Goal: Task Accomplishment & Management: Manage account settings

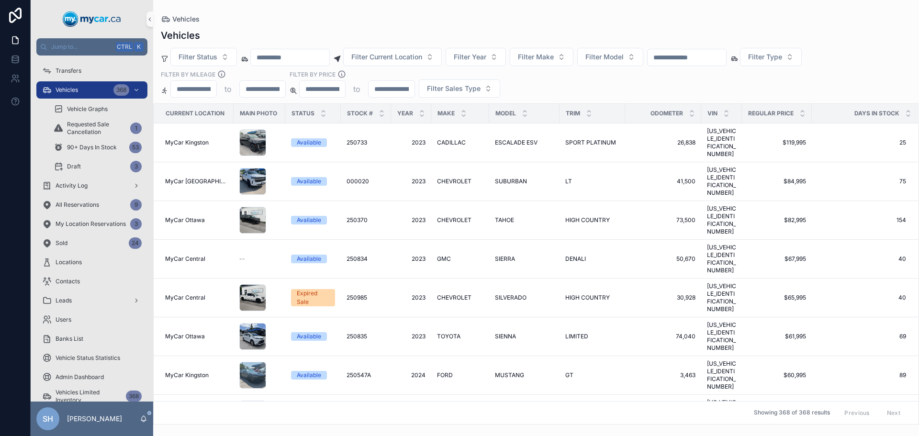
click at [550, 2] on div "Vehicles Vehicles Filter Status Filter Current Location Filter Year Filter Make…" at bounding box center [536, 212] width 766 height 425
click at [699, 50] on div "scrollable content" at bounding box center [686, 57] width 79 height 17
click at [694, 61] on input "scrollable content" at bounding box center [687, 57] width 79 height 13
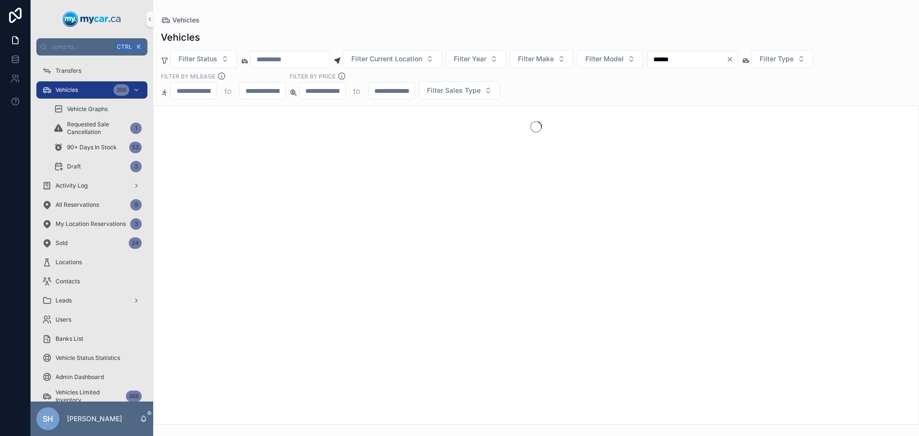
type input "******"
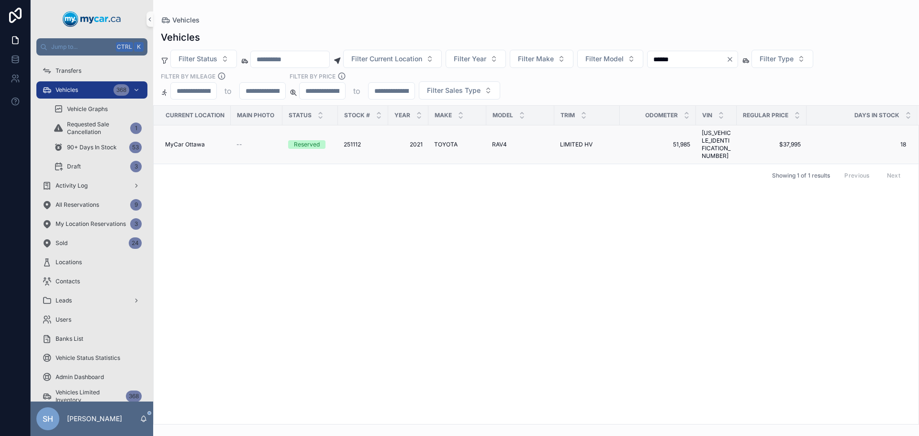
click at [577, 141] on span "LIMITED HV" at bounding box center [576, 145] width 33 height 8
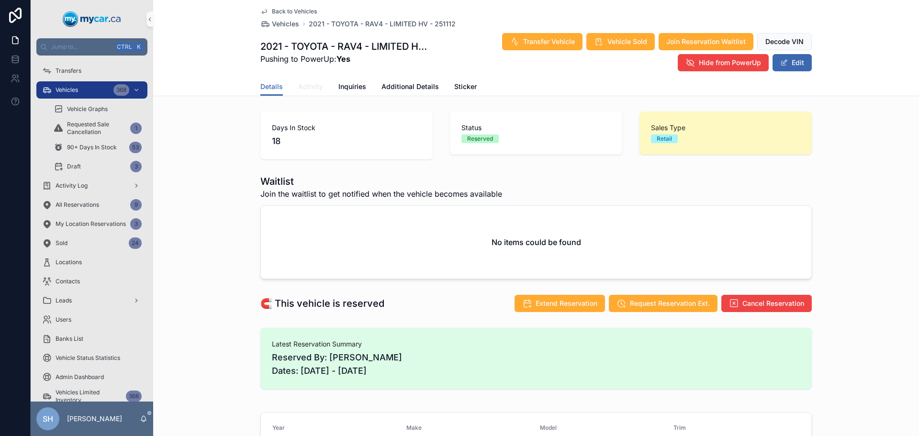
click at [304, 83] on span "Activity" at bounding box center [310, 87] width 25 height 10
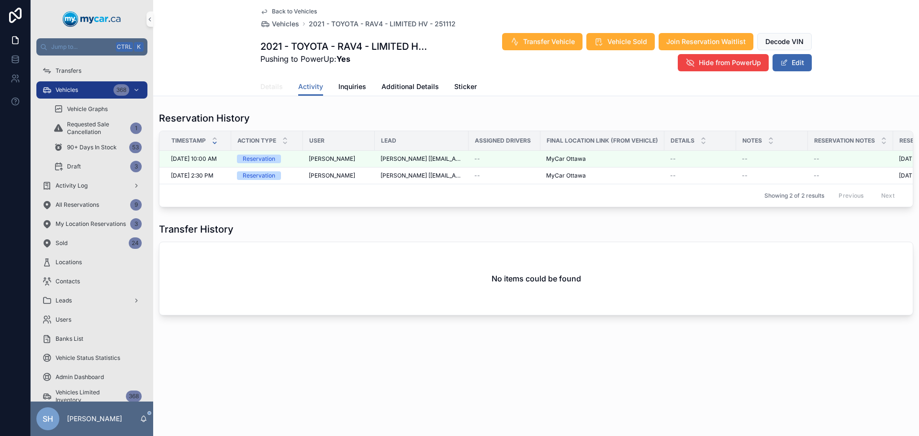
click at [266, 83] on span "Details" at bounding box center [271, 87] width 23 height 10
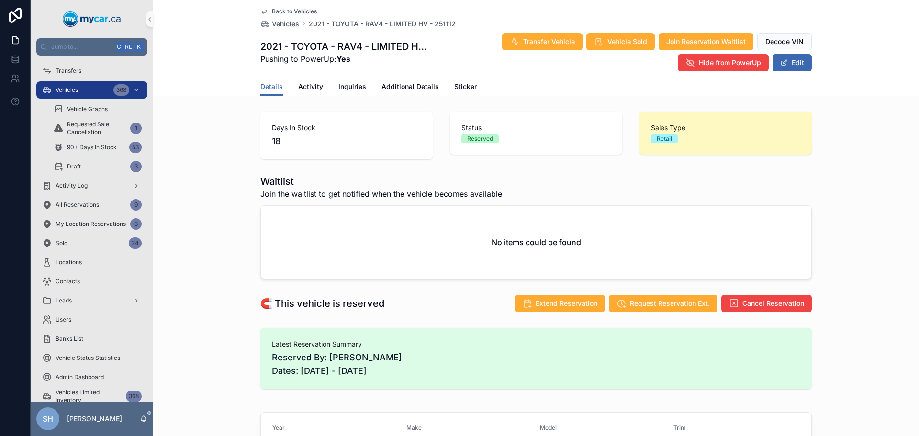
click at [222, 150] on div "Days In Stock 18 Status Reserved Sales Type Retail" at bounding box center [536, 136] width 766 height 56
click at [300, 84] on span "Activity" at bounding box center [310, 87] width 25 height 10
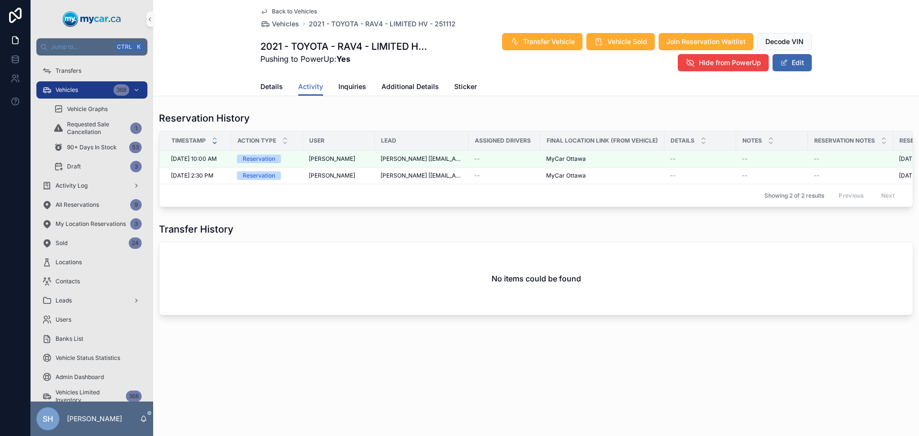
click at [212, 79] on div "Details Activity Inquiries Additional Details Sticker" at bounding box center [536, 87] width 754 height 18
click at [270, 87] on span "Details" at bounding box center [271, 87] width 23 height 10
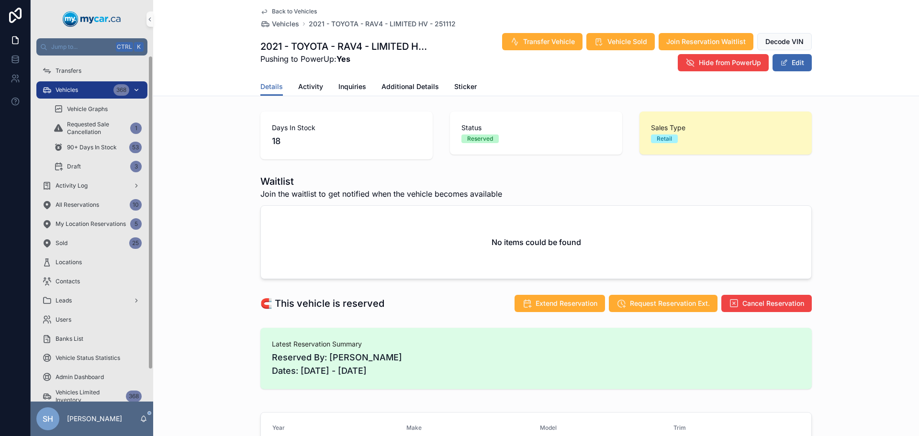
click at [88, 94] on div "Vehicles 368" at bounding box center [92, 89] width 100 height 15
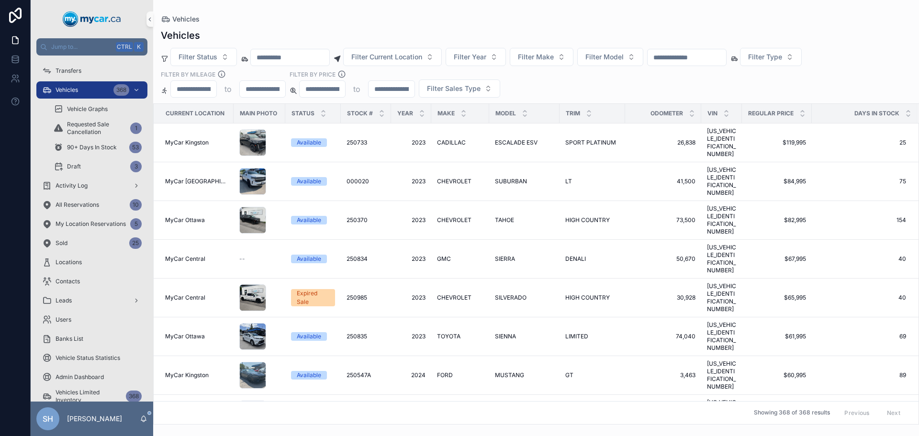
click at [360, 30] on div "Vehicles" at bounding box center [536, 35] width 751 height 13
click at [697, 53] on input "scrollable content" at bounding box center [687, 57] width 79 height 13
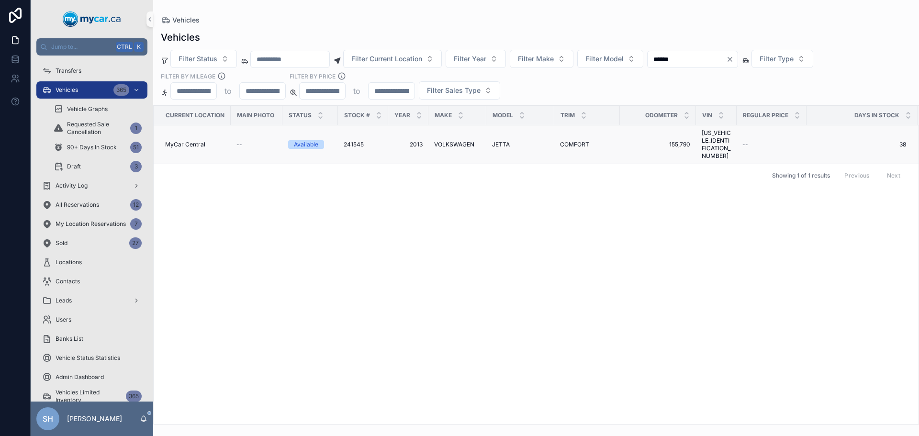
type input "******"
click at [459, 141] on span "VOLKSWAGEN" at bounding box center [454, 145] width 40 height 8
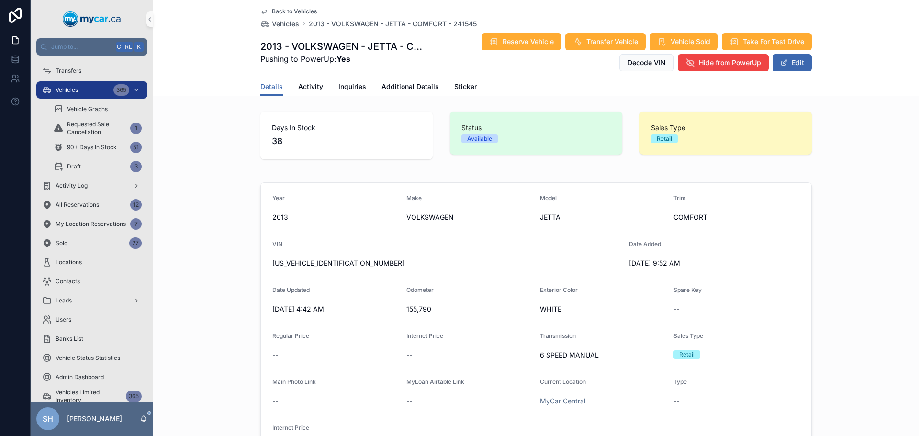
click at [823, 203] on div "Year [DATE] Make VOLKSWAGEN Model JETTA Trim COMFORT VIN [US_VEHICLE_IDENTIFICA…" at bounding box center [536, 325] width 766 height 292
drag, startPoint x: 344, startPoint y: 266, endPoint x: 264, endPoint y: 274, distance: 80.3
click at [254, 279] on div "Year [DATE] Make VOLKSWAGEN Model JETTA Trim COMFORT VIN [US_VEHICLE_IDENTIFICA…" at bounding box center [536, 325] width 766 height 292
click at [311, 288] on div "Date Updated" at bounding box center [335, 291] width 126 height 11
drag, startPoint x: 343, startPoint y: 263, endPoint x: 270, endPoint y: 266, distance: 73.3
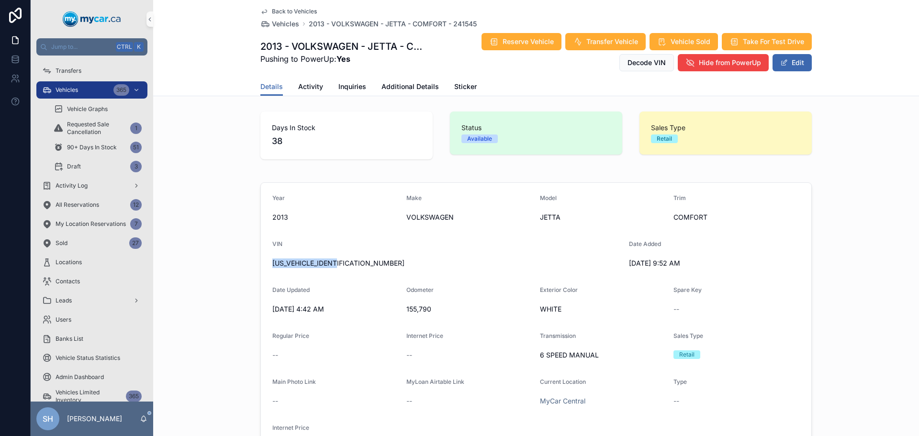
click at [272, 266] on span "[US_VEHICLE_IDENTIFICATION_NUMBER]" at bounding box center [446, 264] width 349 height 10
copy span "[US_VEHICLE_IDENTIFICATION_NUMBER]"
click at [793, 65] on button "Edit" at bounding box center [792, 62] width 39 height 17
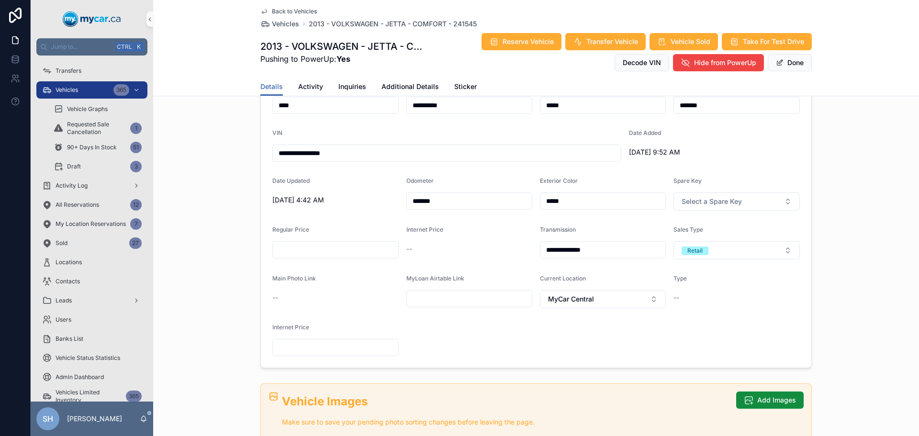
scroll to position [144, 0]
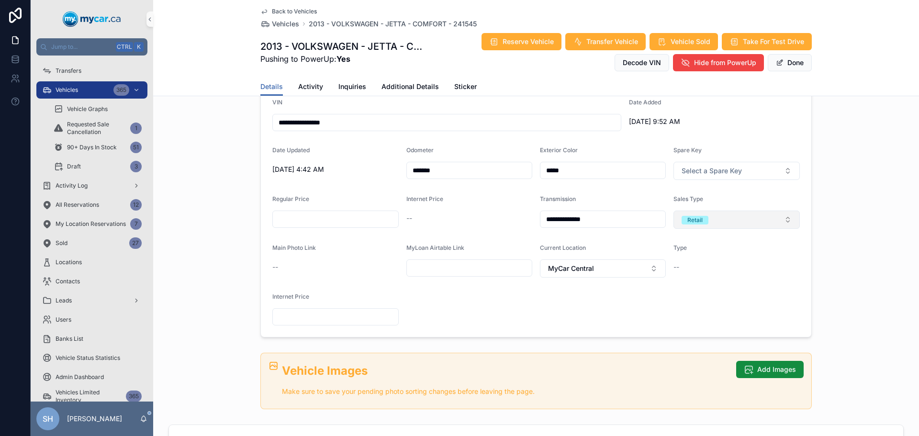
click at [698, 225] on button "Retail" at bounding box center [737, 220] width 126 height 18
click at [703, 274] on div "Wholesale" at bounding box center [696, 272] width 28 height 9
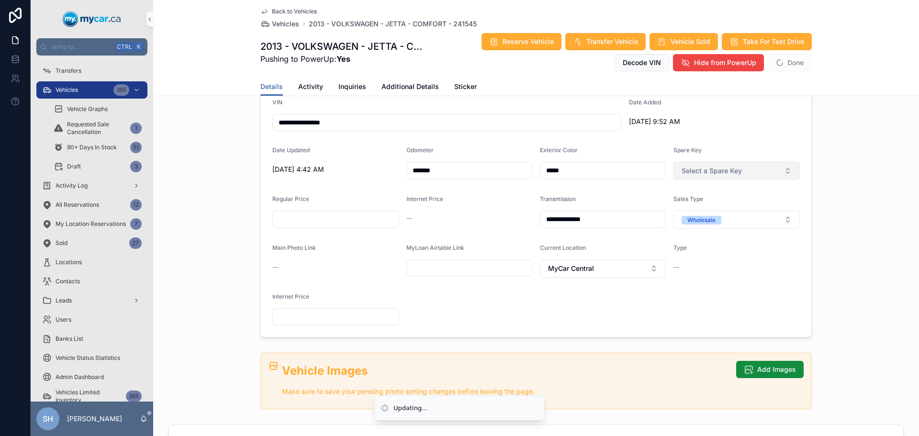
click at [792, 174] on button "Select a Spare Key" at bounding box center [737, 171] width 126 height 18
click at [836, 142] on div "**********" at bounding box center [536, 188] width 766 height 306
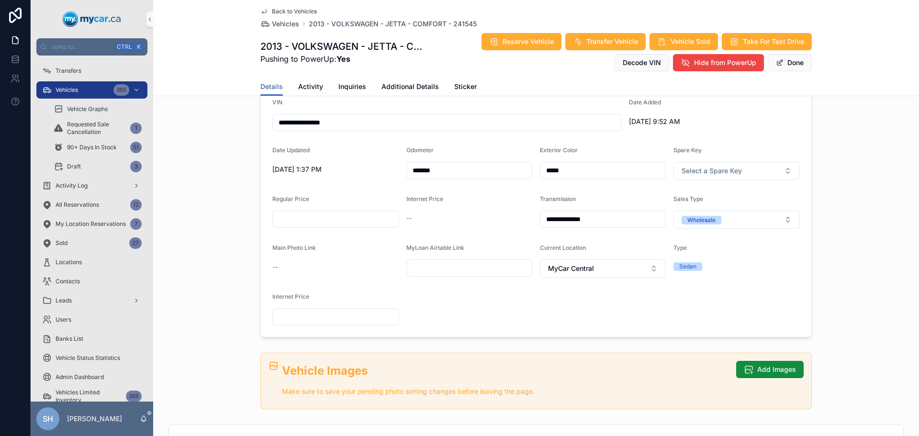
drag, startPoint x: 843, startPoint y: 113, endPoint x: 805, endPoint y: 79, distance: 50.5
click at [843, 113] on div "**********" at bounding box center [536, 188] width 766 height 306
click at [795, 65] on button "Done" at bounding box center [790, 62] width 44 height 17
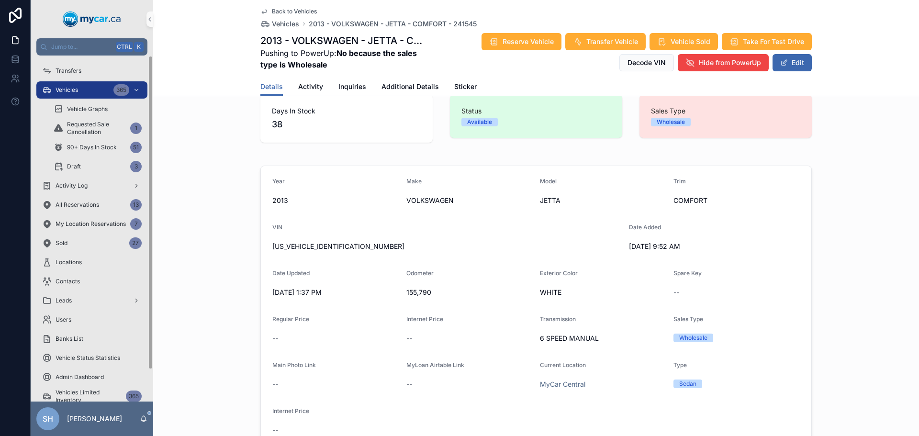
scroll to position [0, 0]
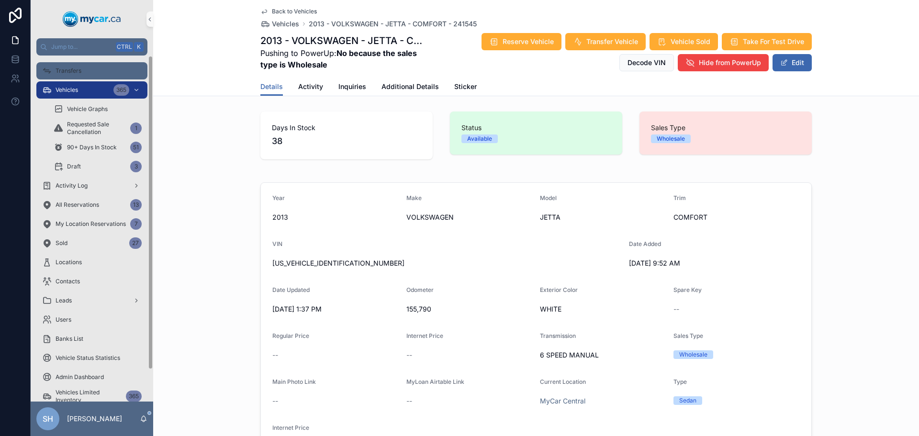
click at [67, 90] on span "Vehicles" at bounding box center [67, 90] width 23 height 8
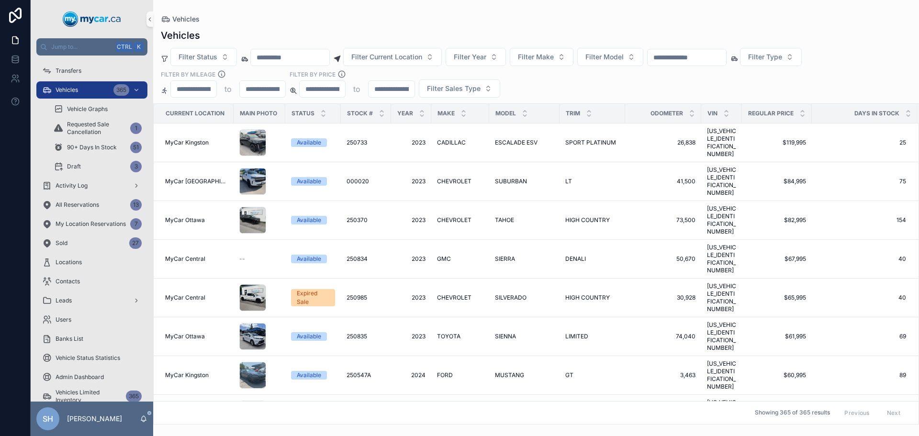
click at [689, 59] on input "scrollable content" at bounding box center [687, 57] width 79 height 13
type input "******"
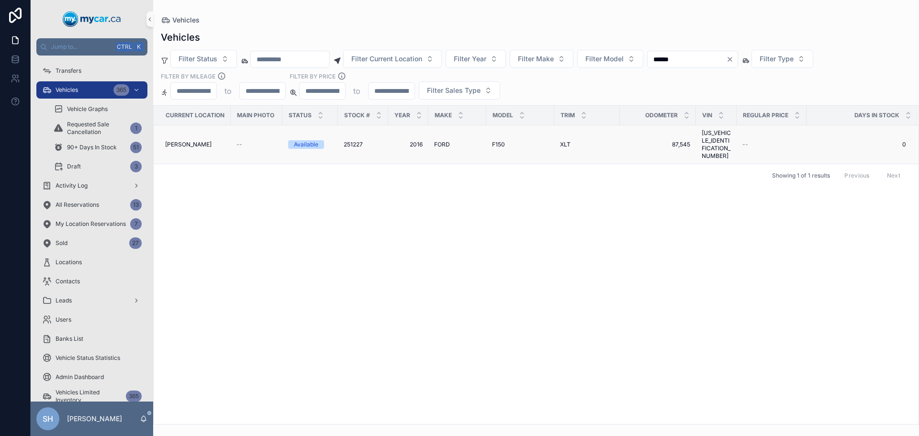
click at [495, 141] on span "F150" at bounding box center [498, 145] width 13 height 8
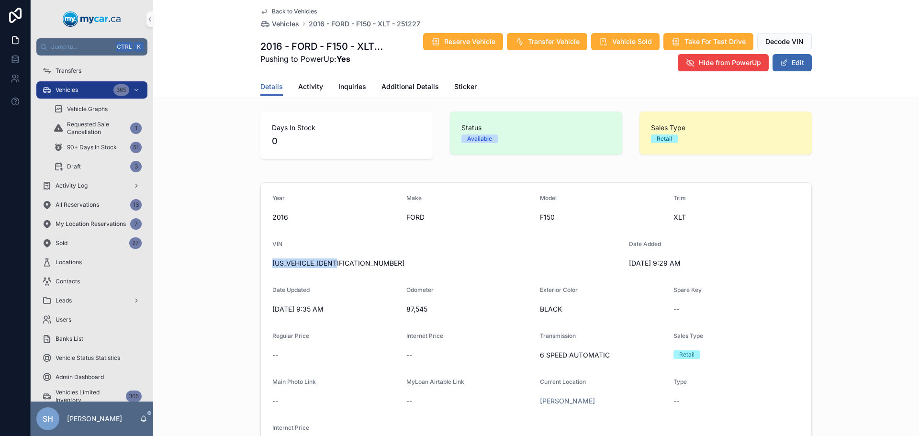
drag, startPoint x: 336, startPoint y: 262, endPoint x: 248, endPoint y: 269, distance: 87.4
click at [248, 269] on div "Year [DATE] Make FORD Model F150 Trim XLT VIN [US_VEHICLE_IDENTIFICATION_NUMBER…" at bounding box center [536, 325] width 766 height 292
copy span "[US_VEHICLE_IDENTIFICATION_NUMBER]"
click at [791, 60] on button "Edit" at bounding box center [792, 62] width 39 height 17
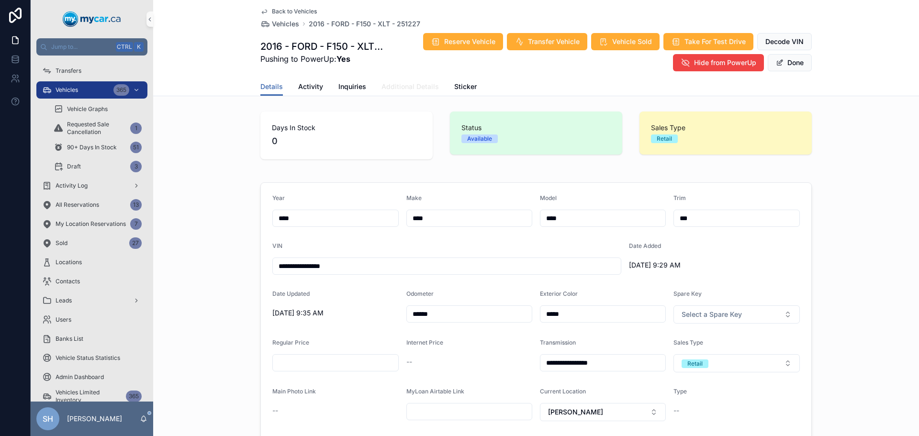
click at [416, 87] on span "Additional Details" at bounding box center [410, 87] width 57 height 10
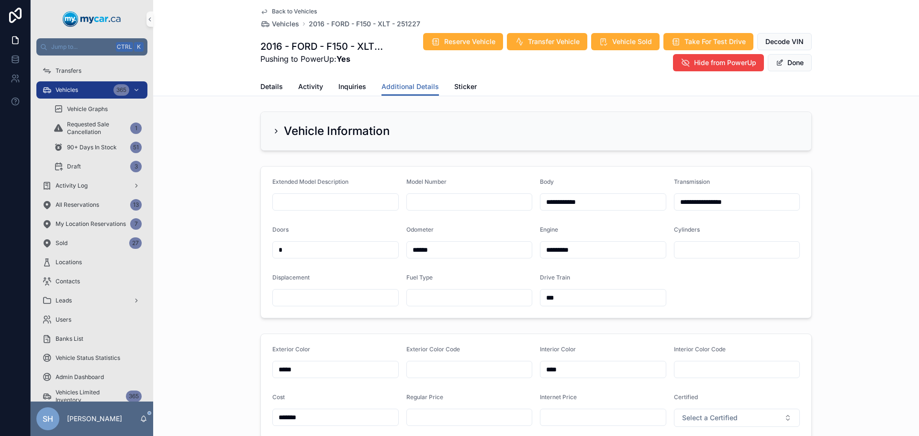
click at [866, 110] on div "Vehicle Information" at bounding box center [536, 131] width 766 height 47
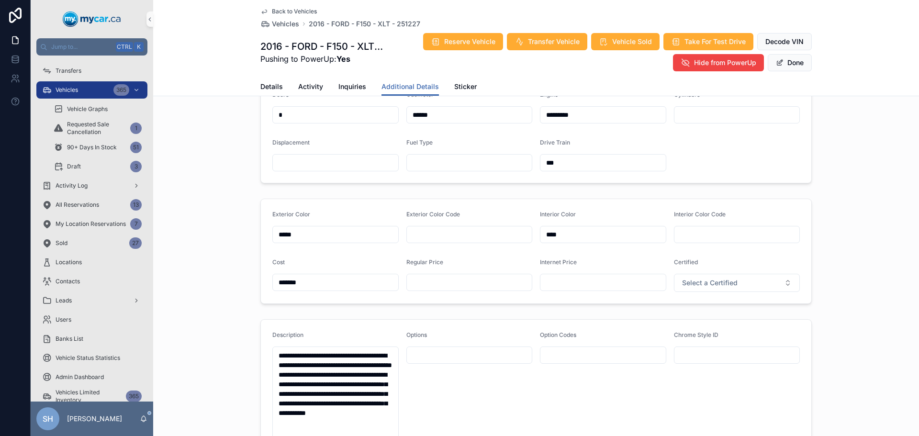
scroll to position [144, 0]
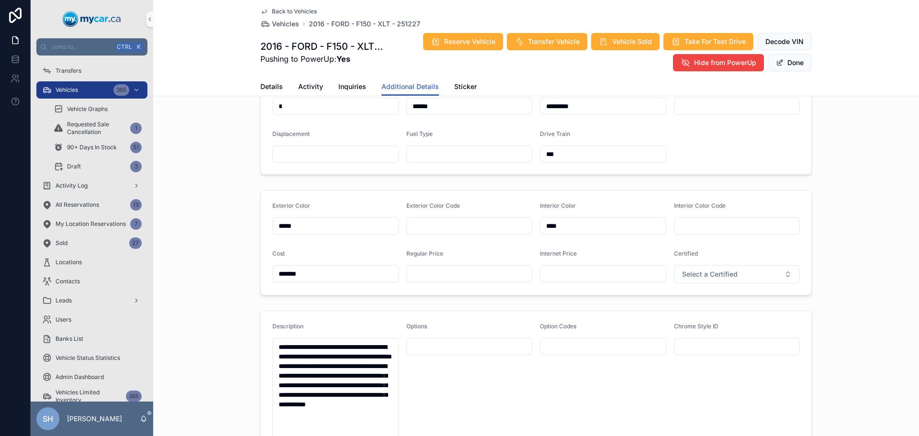
click at [449, 277] on input "scrollable content" at bounding box center [469, 273] width 125 height 13
type input "*******"
click at [794, 60] on button "Done" at bounding box center [790, 62] width 44 height 17
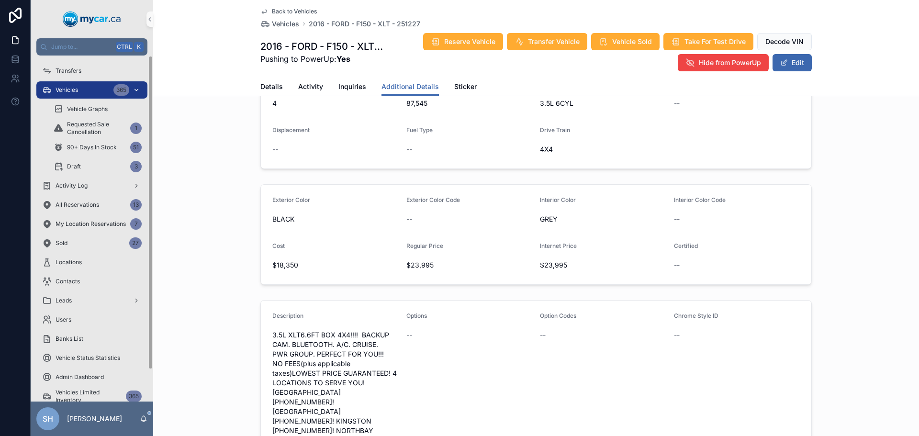
click at [85, 90] on div "Vehicles 365" at bounding box center [92, 89] width 100 height 15
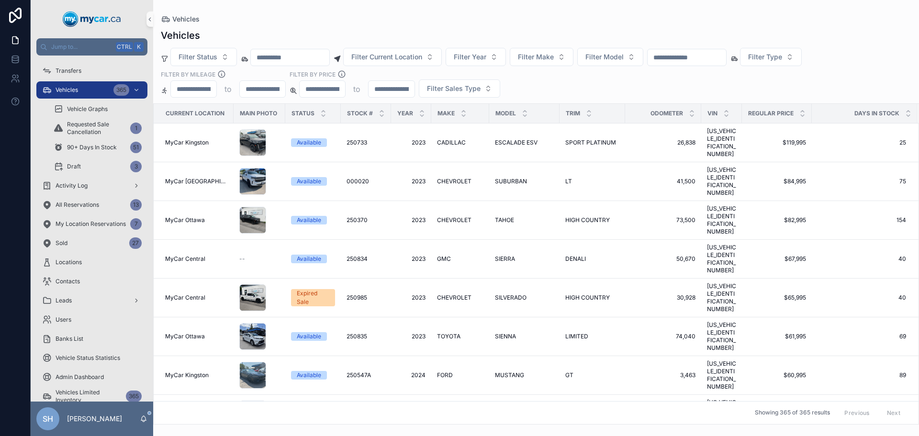
click at [705, 55] on input "scrollable content" at bounding box center [687, 57] width 79 height 13
type input "******"
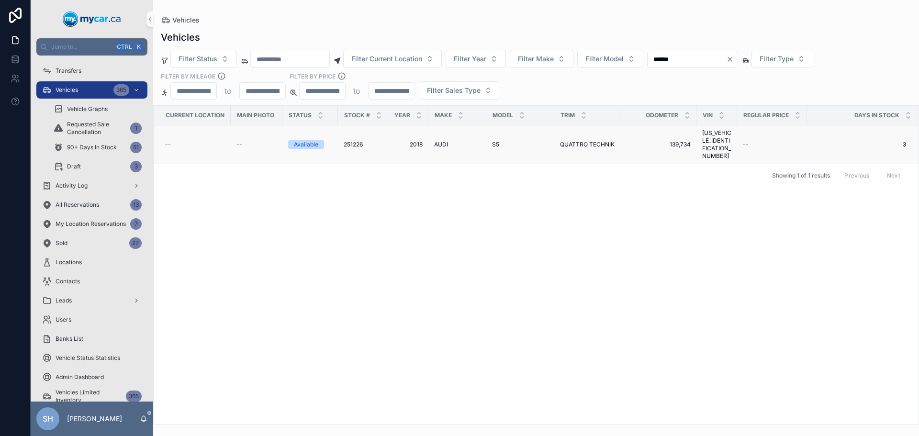
click at [496, 141] on span "S5" at bounding box center [495, 145] width 7 height 8
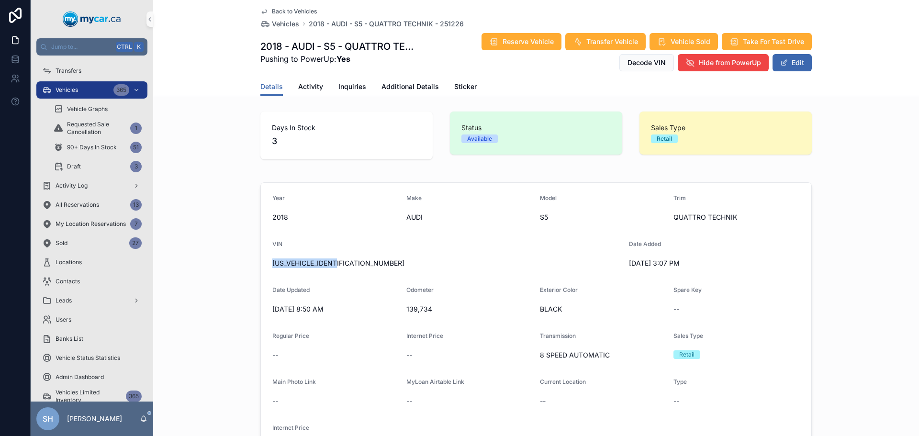
drag, startPoint x: 346, startPoint y: 264, endPoint x: 263, endPoint y: 267, distance: 83.4
click at [241, 275] on div "Year [DATE] Make AUDI Model S5 Trim QUATTRO TECHNIK VIN [US_VEHICLE_IDENTIFICAT…" at bounding box center [536, 325] width 766 height 292
copy span "[US_VEHICLE_IDENTIFICATION_NUMBER]"
drag, startPoint x: 786, startPoint y: 62, endPoint x: 442, endPoint y: 165, distance: 359.3
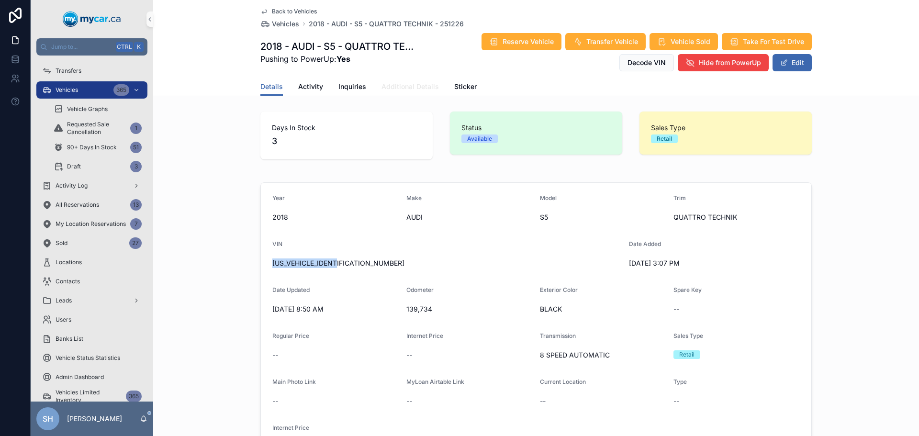
click at [394, 90] on span "Additional Details" at bounding box center [410, 87] width 57 height 10
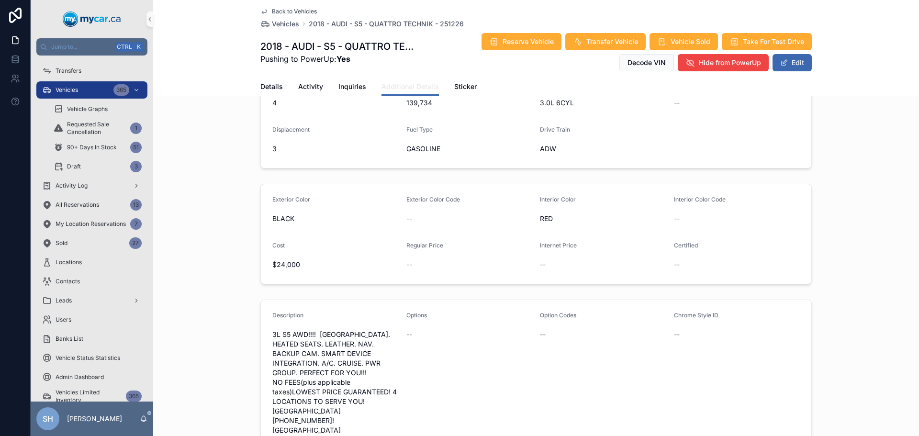
scroll to position [144, 0]
click at [795, 58] on button "Edit" at bounding box center [792, 62] width 39 height 17
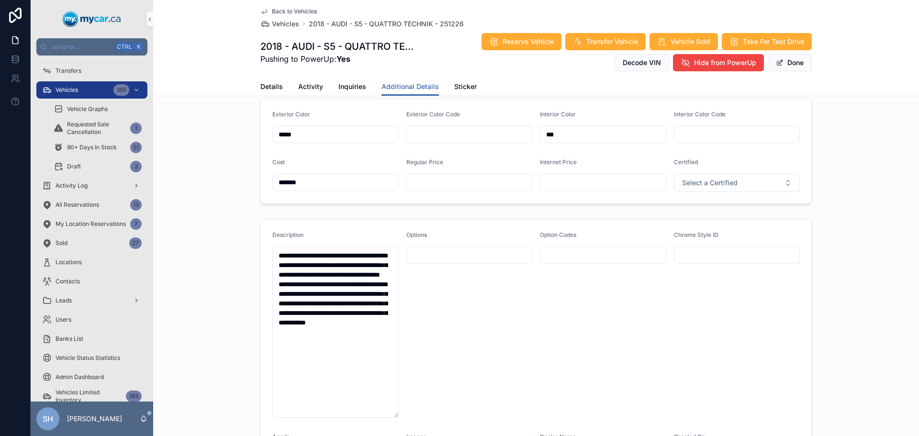
scroll to position [239, 0]
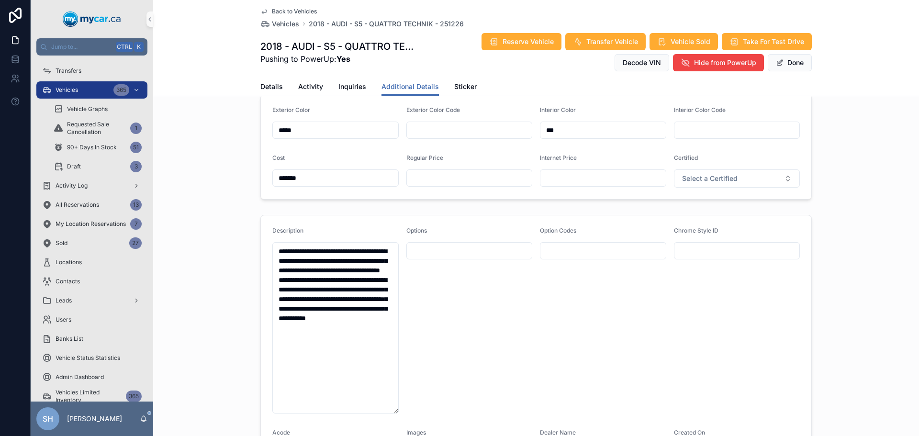
click at [450, 180] on input "scrollable content" at bounding box center [469, 177] width 125 height 13
type input "*******"
click at [790, 60] on button "Done" at bounding box center [790, 62] width 44 height 17
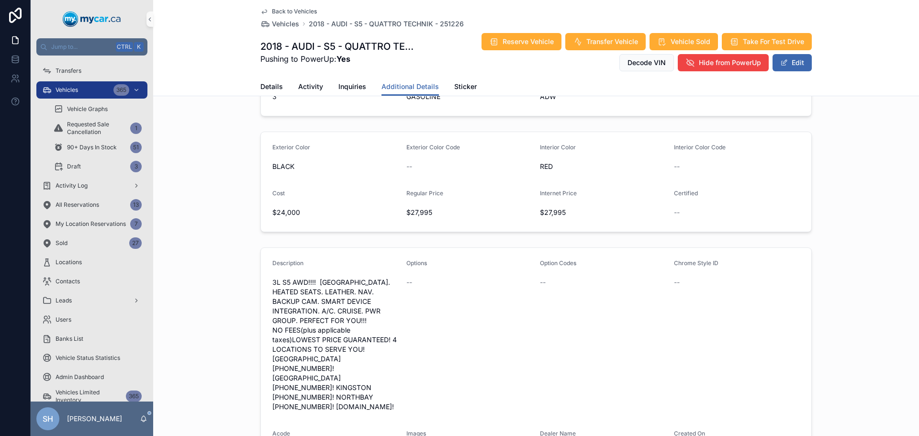
scroll to position [142, 0]
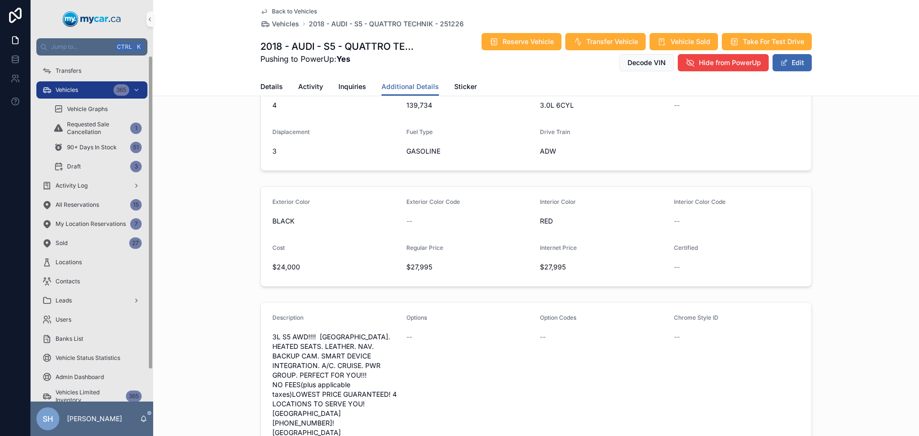
click at [81, 89] on div "Vehicles 365" at bounding box center [92, 89] width 100 height 15
